Goal: Transaction & Acquisition: Purchase product/service

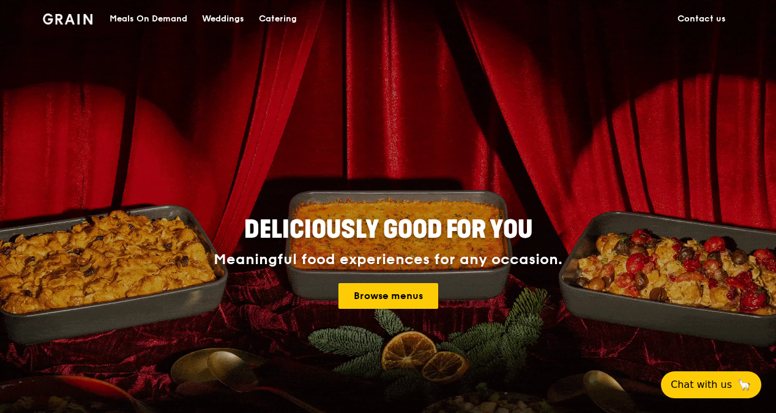
click at [408, 282] on h4 "Meaningful food experiences for any occasion. Browse menus" at bounding box center [388, 280] width 551 height 58
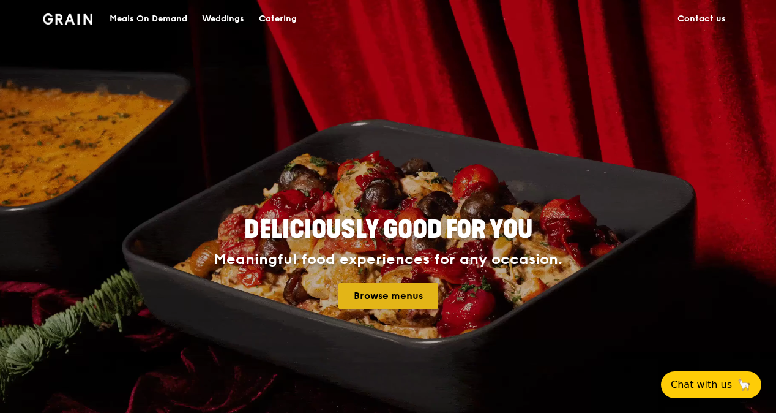
click at [410, 285] on link "Browse menus" at bounding box center [389, 296] width 100 height 26
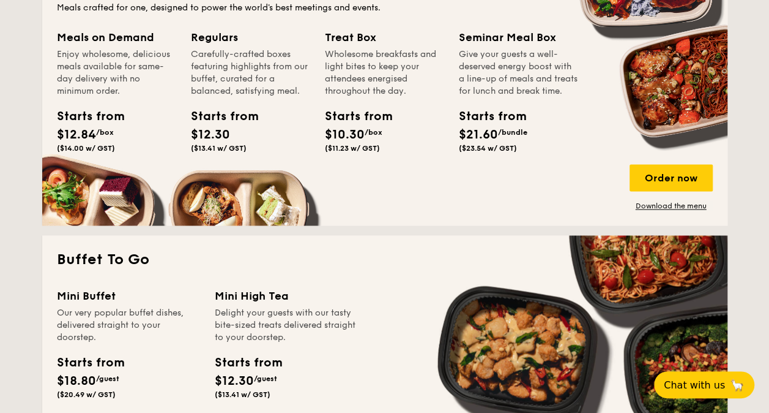
scroll to position [918, 0]
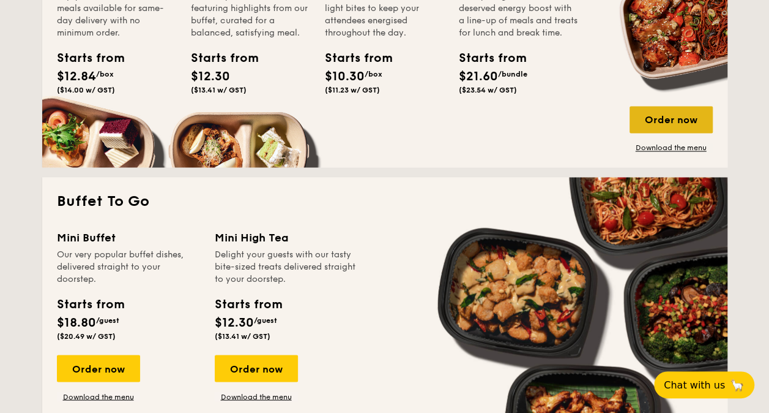
click at [662, 120] on div "Order now" at bounding box center [671, 119] width 83 height 27
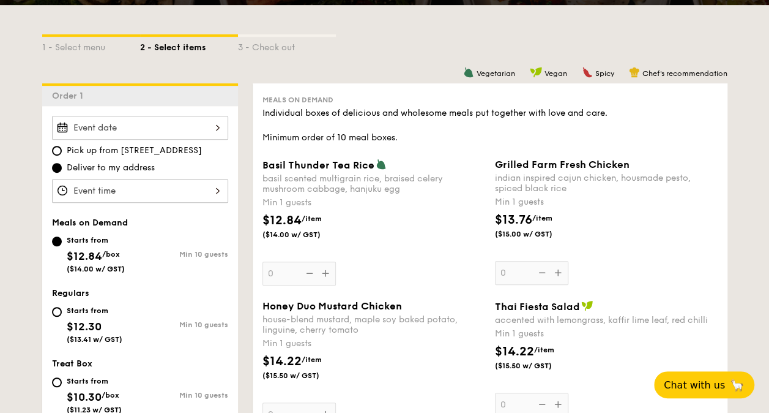
scroll to position [245, 0]
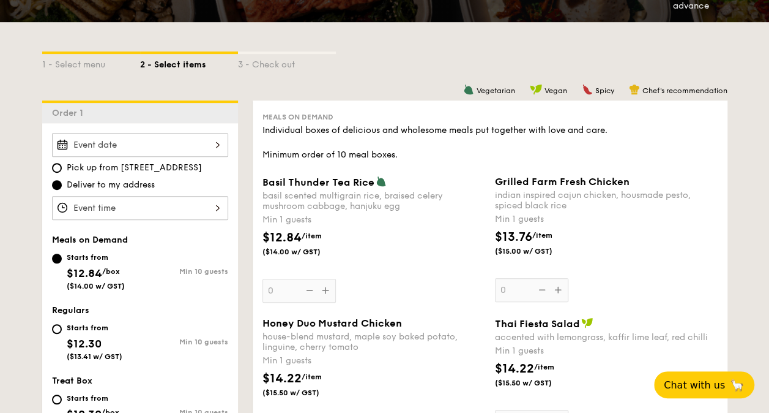
click at [559, 89] on span "Vegan" at bounding box center [556, 90] width 23 height 9
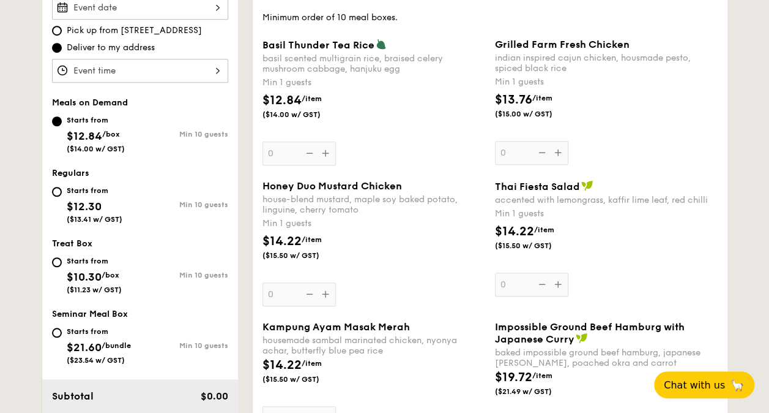
scroll to position [490, 0]
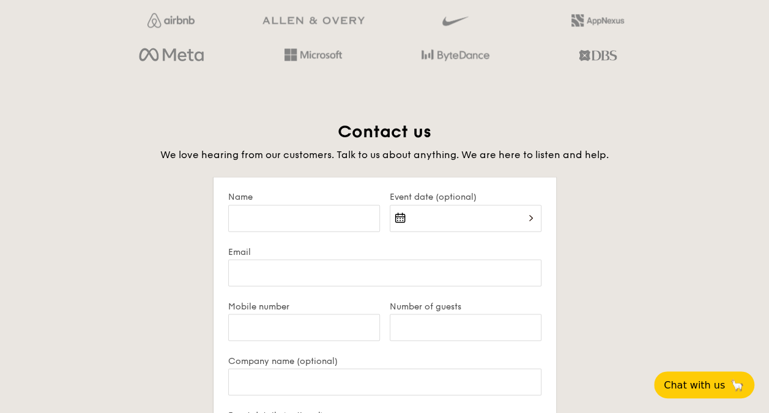
scroll to position [2256, 0]
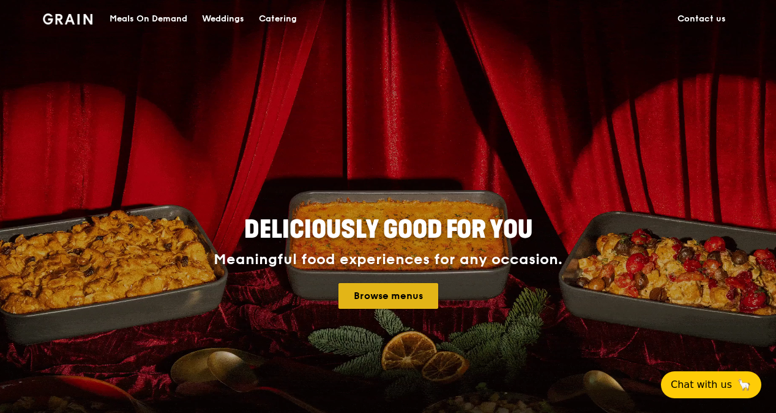
click at [391, 294] on link "Browse menus" at bounding box center [389, 296] width 100 height 26
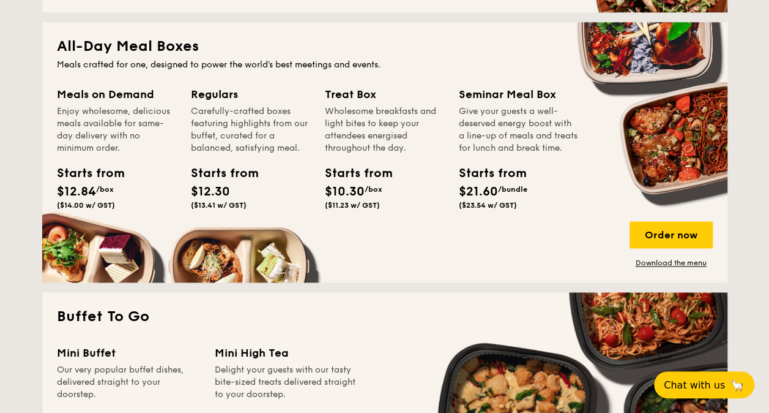
scroll to position [796, 0]
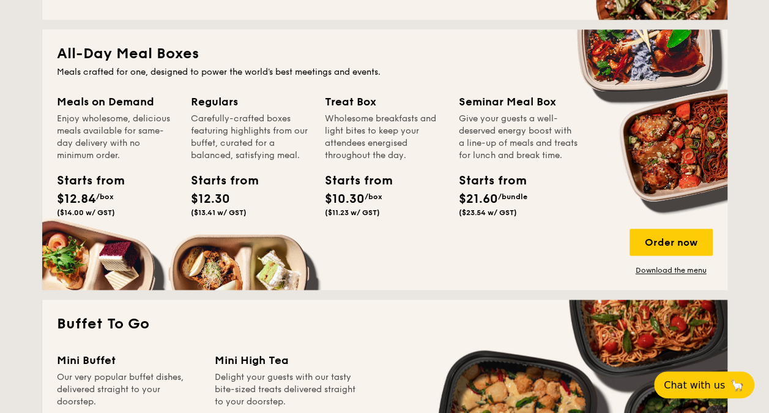
click at [354, 185] on div "Starts from" at bounding box center [352, 180] width 55 height 18
click at [654, 269] on link "Download the menu" at bounding box center [671, 270] width 83 height 10
click at [646, 240] on div "Order now" at bounding box center [671, 241] width 83 height 27
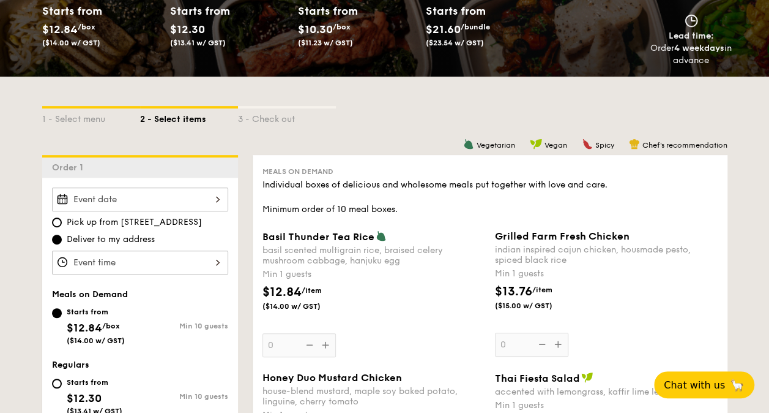
scroll to position [306, 0]
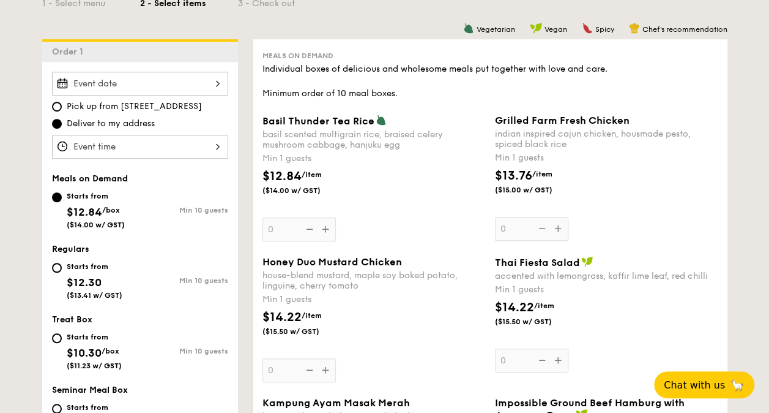
click at [209, 83] on div at bounding box center [140, 84] width 176 height 24
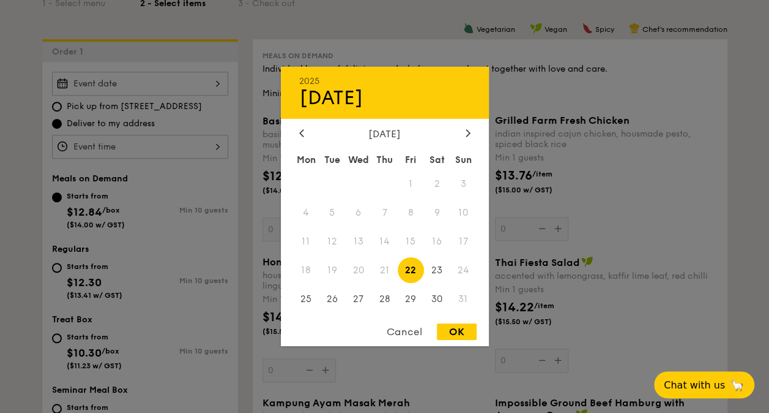
click at [209, 83] on div at bounding box center [384, 206] width 769 height 413
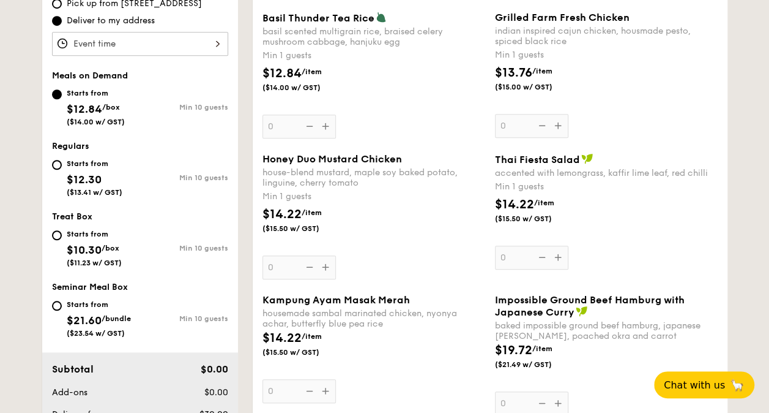
scroll to position [428, 0]
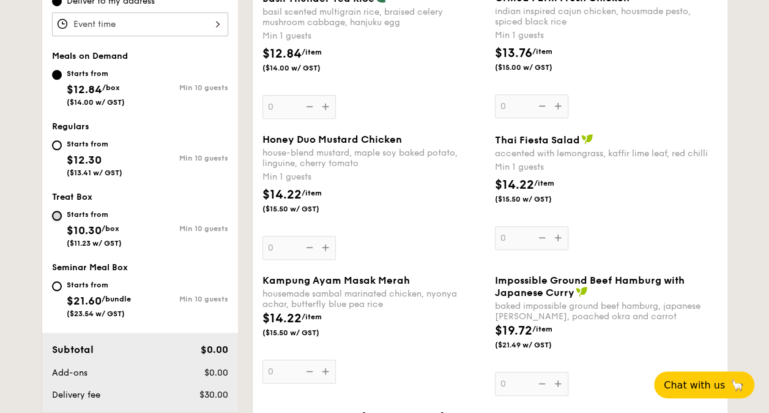
click at [60, 217] on input "Starts from $10.30 /box ($11.23 w/ GST) Min 10 guests" at bounding box center [57, 216] width 10 height 10
radio input "true"
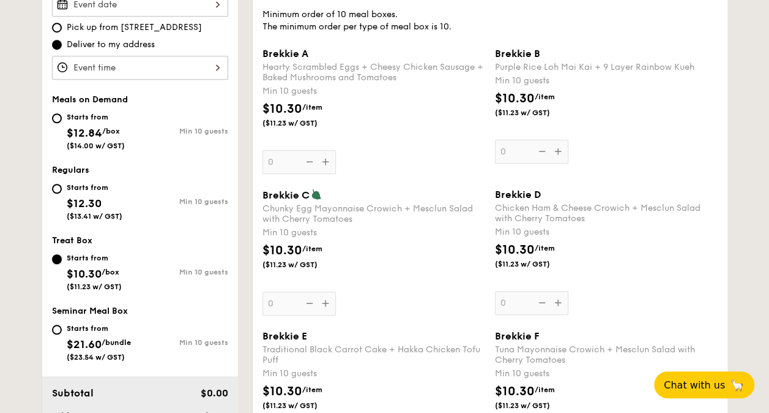
scroll to position [367, 0]
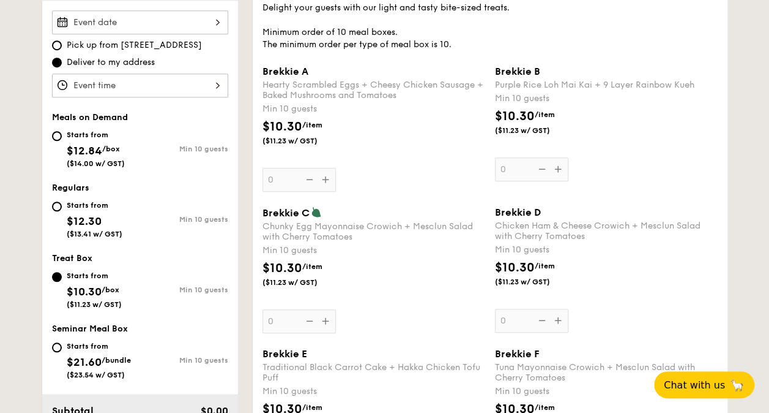
click at [560, 318] on div "Brekkie D Chicken Ham & Cheese Crowich + Mesclun Salad with Cherry Tomatoes Min…" at bounding box center [606, 269] width 223 height 126
click at [560, 318] on input "0" at bounding box center [531, 321] width 73 height 24
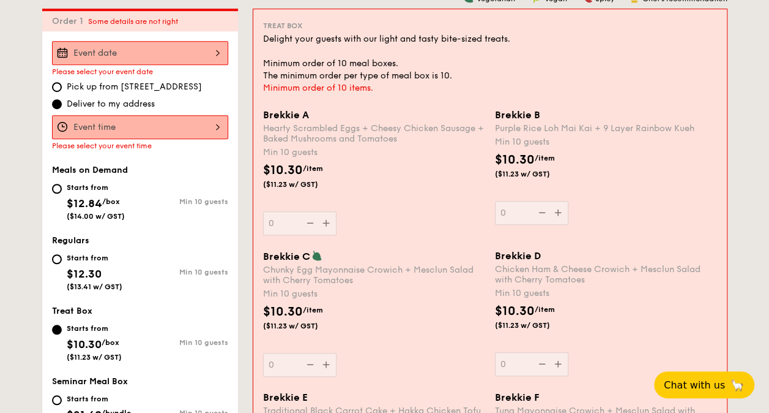
scroll to position [327, 0]
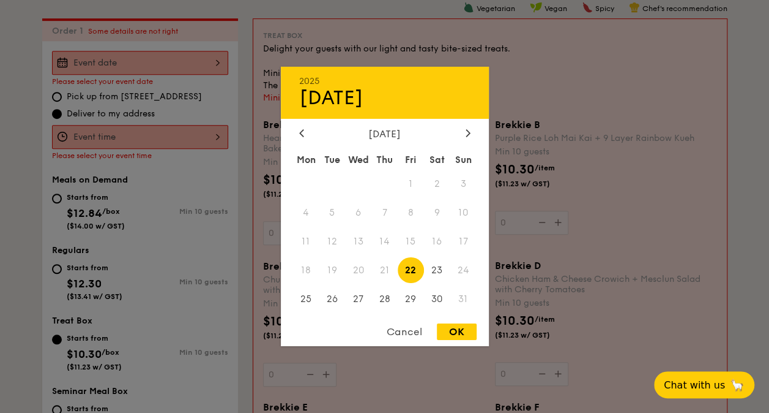
click at [219, 64] on div "2025 Aug 22 August 2025 Mon Tue Wed Thu Fri Sat Sun 1 2 3 4 5 6 7 8 9 10 11 12 …" at bounding box center [140, 63] width 176 height 24
click at [466, 130] on icon at bounding box center [468, 133] width 5 height 8
click at [403, 222] on span "12" at bounding box center [411, 213] width 26 height 26
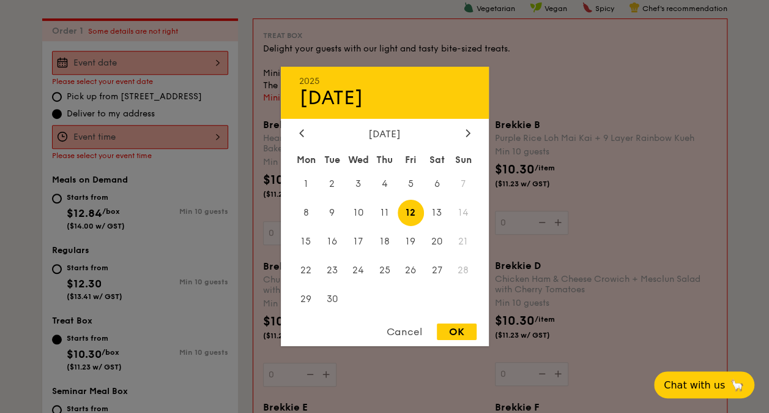
click at [466, 336] on div "OK" at bounding box center [457, 331] width 40 height 17
type input "Sep 12, 2025"
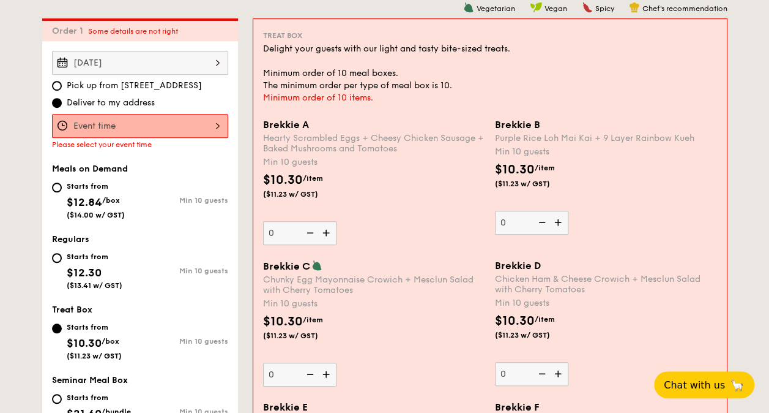
click at [207, 124] on div at bounding box center [140, 126] width 176 height 24
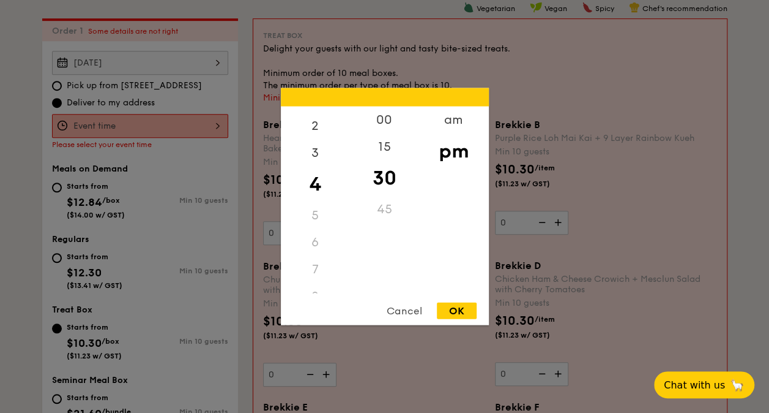
scroll to position [122, 0]
click at [315, 192] on div "7" at bounding box center [315, 194] width 69 height 27
click at [321, 199] on div "7" at bounding box center [315, 194] width 69 height 27
click at [381, 122] on div "00" at bounding box center [384, 125] width 69 height 36
click at [443, 116] on div "am" at bounding box center [453, 125] width 69 height 36
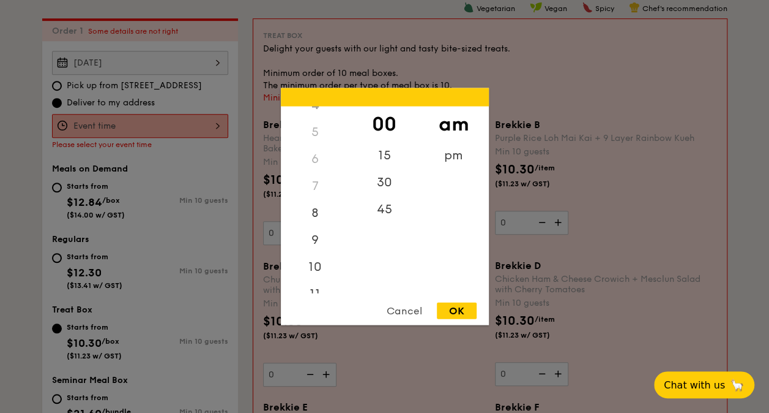
click at [326, 189] on div "7" at bounding box center [315, 186] width 69 height 27
click at [310, 186] on div "7" at bounding box center [315, 186] width 69 height 27
click at [320, 176] on div "7" at bounding box center [315, 186] width 69 height 27
click at [317, 213] on div "8" at bounding box center [315, 218] width 69 height 36
click at [466, 309] on div "OK" at bounding box center [457, 310] width 40 height 17
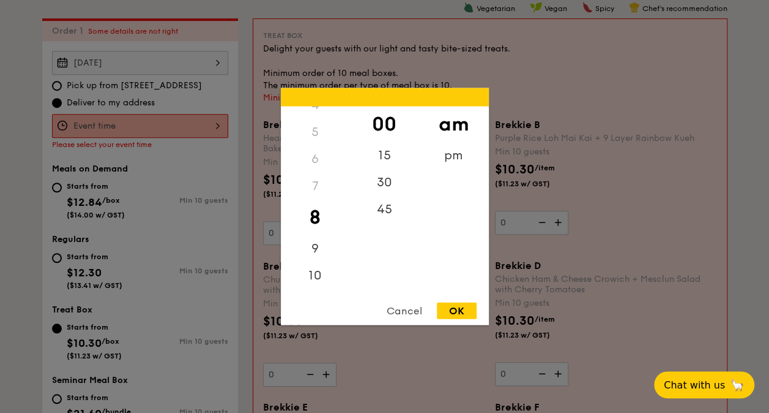
type input "8:00AM"
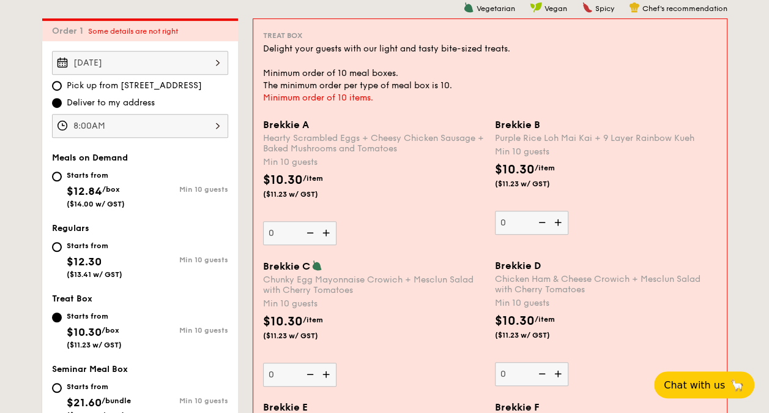
click at [545, 220] on img at bounding box center [541, 222] width 18 height 23
click at [545, 220] on input "0" at bounding box center [531, 223] width 73 height 24
type input "15"
click at [456, 359] on div "Brekkie C Chunky Egg Mayonnaise Crowich + Mesclun Salad with Cherry Tomatoes Mi…" at bounding box center [374, 323] width 222 height 127
click at [337, 362] on input "0" at bounding box center [299, 374] width 73 height 24
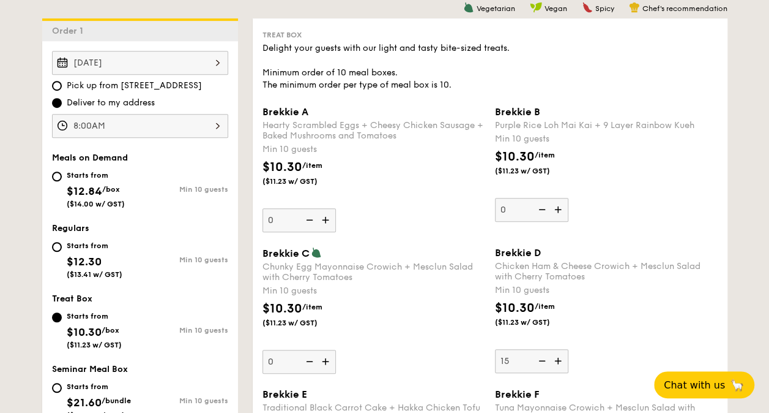
click at [279, 360] on input "0" at bounding box center [299, 362] width 73 height 24
type input "10"
click at [701, 185] on div "$10.30 /item ($11.23 w/ GST)" at bounding box center [606, 169] width 233 height 43
click at [569, 198] on input "0" at bounding box center [531, 210] width 73 height 24
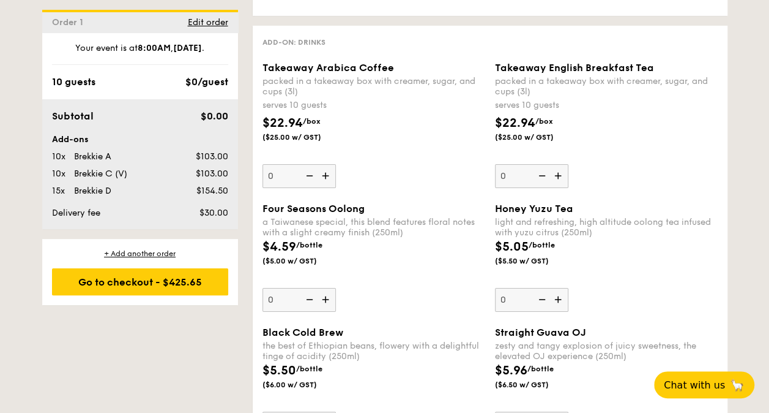
scroll to position [2044, 0]
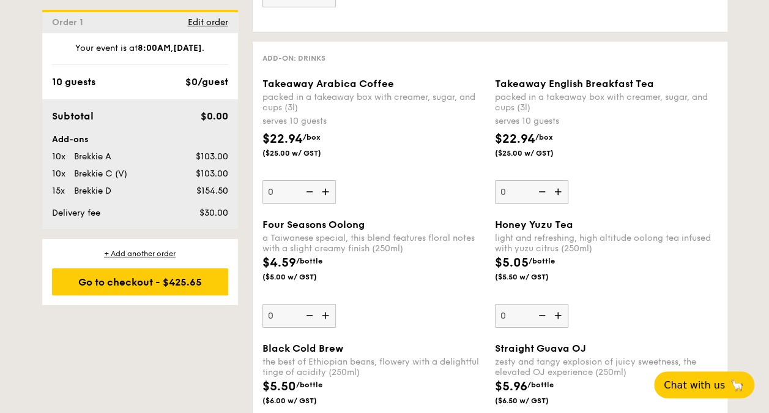
click at [326, 185] on img at bounding box center [327, 191] width 18 height 23
click at [326, 185] on input "0" at bounding box center [299, 192] width 73 height 24
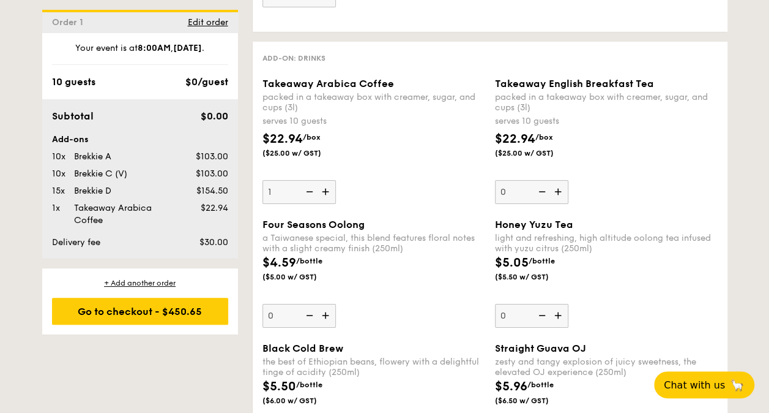
click at [326, 185] on img at bounding box center [327, 191] width 18 height 23
click at [326, 185] on input "1" at bounding box center [299, 192] width 73 height 24
type input "2"
click at [561, 184] on img at bounding box center [559, 191] width 18 height 23
click at [561, 184] on input "0" at bounding box center [531, 192] width 73 height 24
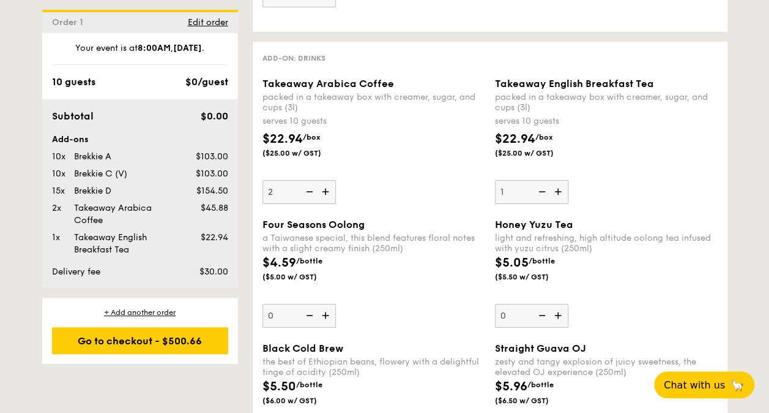
click at [561, 184] on img at bounding box center [559, 191] width 18 height 23
click at [561, 184] on input "1" at bounding box center [531, 192] width 73 height 24
type input "2"
click at [329, 187] on img at bounding box center [327, 191] width 18 height 23
click at [329, 187] on input "2" at bounding box center [299, 192] width 73 height 24
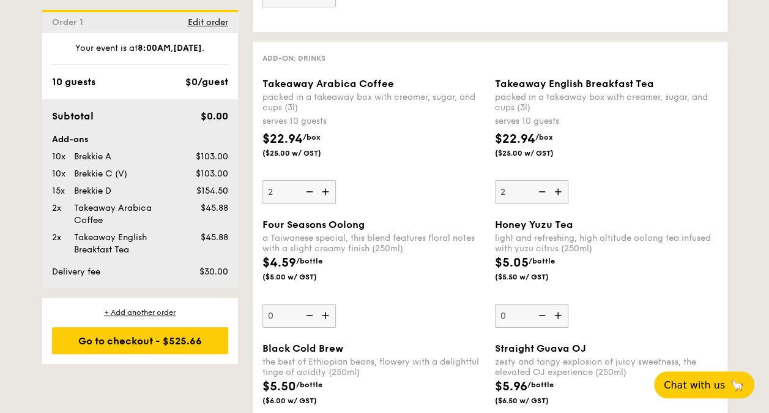
type input "3"
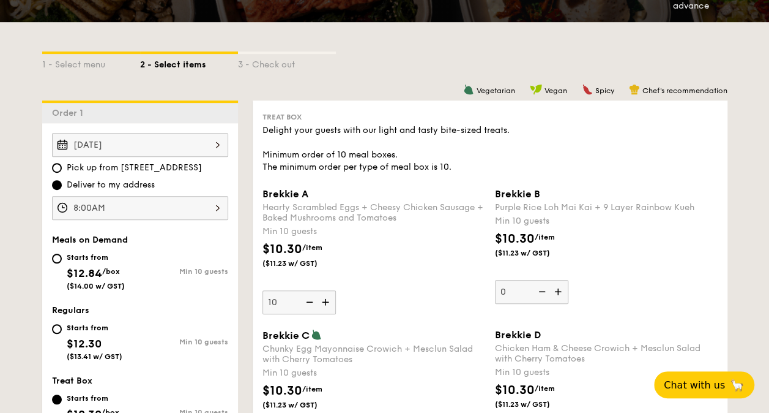
scroll to position [0, 0]
